Goal: Task Accomplishment & Management: Use online tool/utility

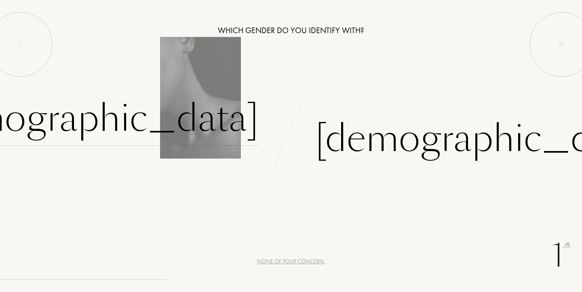
click at [174, 134] on div "[DEMOGRAPHIC_DATA]" at bounding box center [89, 118] width 337 height 55
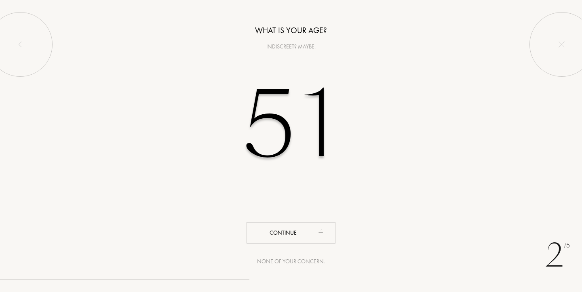
type input "51"
click at [378, 216] on div "2 /5 None of your concern. What is your age? Indiscreet? Maybe. 51 Continue" at bounding box center [291, 146] width 582 height 292
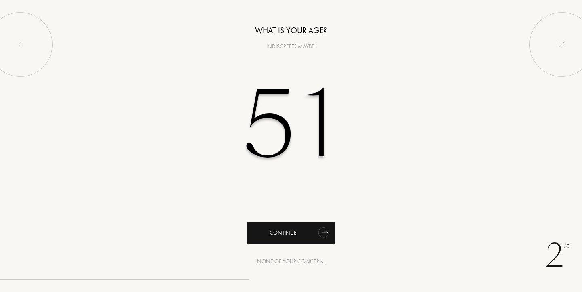
click at [328, 229] on icon "animation" at bounding box center [323, 232] width 16 height 16
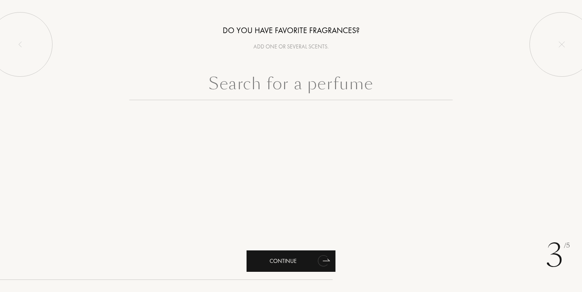
click at [320, 259] on icon "animation" at bounding box center [322, 260] width 10 height 11
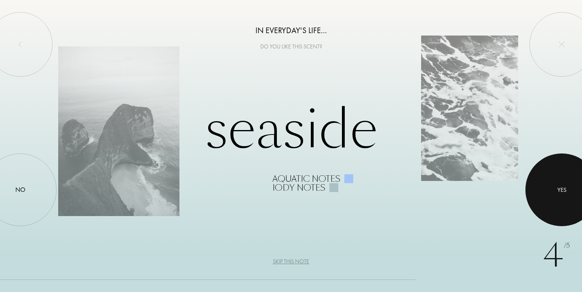
click at [566, 191] on div "Yes" at bounding box center [561, 189] width 9 height 9
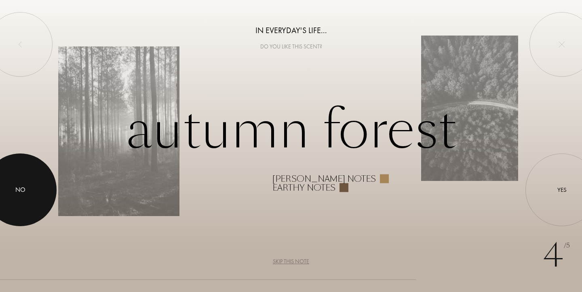
click at [33, 185] on div at bounding box center [20, 189] width 73 height 73
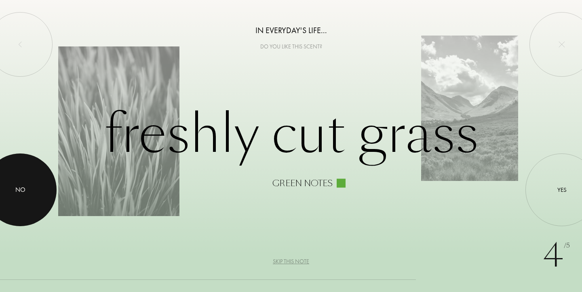
click at [20, 203] on div at bounding box center [20, 189] width 73 height 73
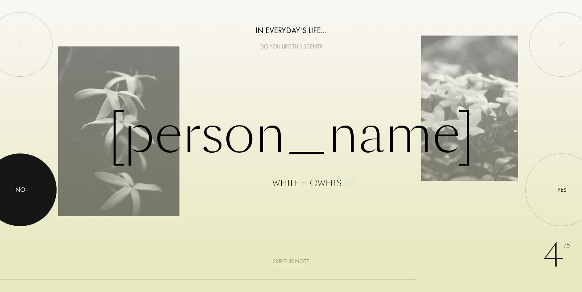
click at [23, 198] on div at bounding box center [20, 189] width 73 height 73
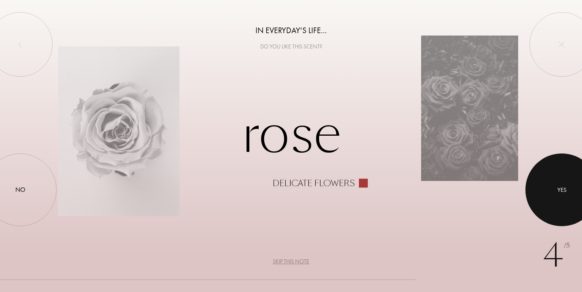
click at [549, 194] on div at bounding box center [561, 189] width 73 height 73
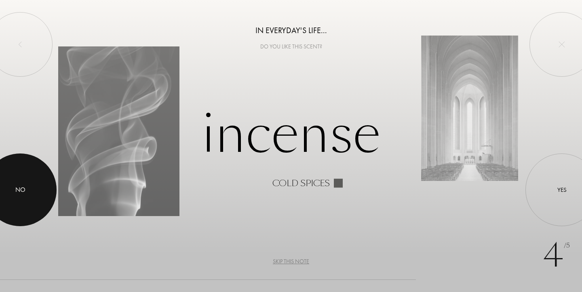
click at [15, 197] on div at bounding box center [20, 189] width 73 height 73
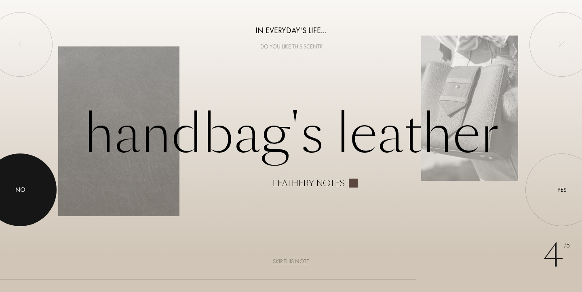
click at [15, 202] on div at bounding box center [20, 189] width 73 height 73
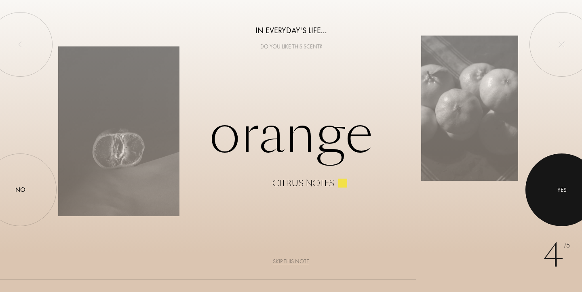
click at [563, 201] on div at bounding box center [561, 189] width 73 height 73
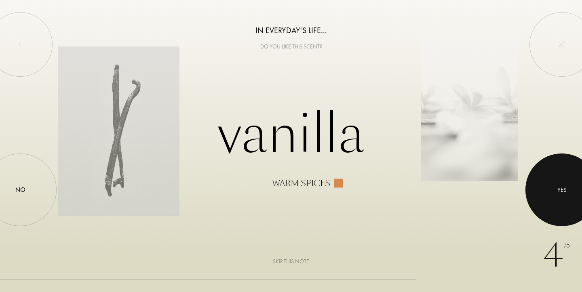
click at [559, 192] on div "Yes" at bounding box center [561, 189] width 9 height 9
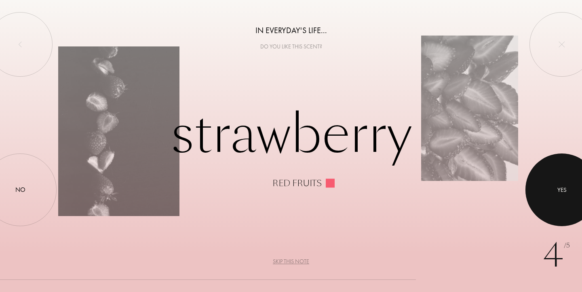
click at [571, 184] on div at bounding box center [561, 189] width 73 height 73
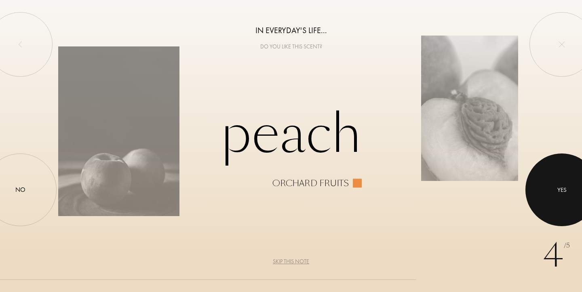
click at [568, 192] on div at bounding box center [561, 189] width 73 height 73
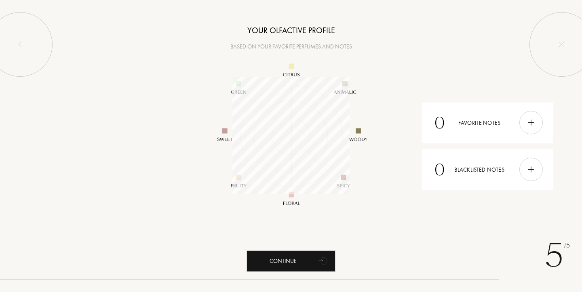
scroll to position [117, 117]
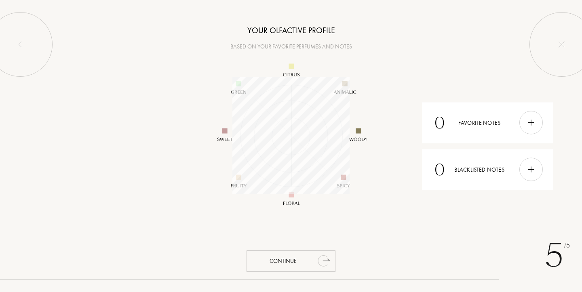
click at [300, 260] on div "Continue" at bounding box center [290, 260] width 89 height 21
